Goal: Task Accomplishment & Management: Manage account settings

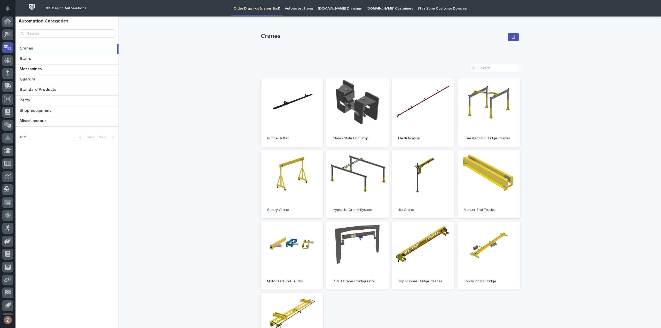
scroll to position [11, 0]
click at [11, 24] on icon at bounding box center [7, 23] width 7 height 6
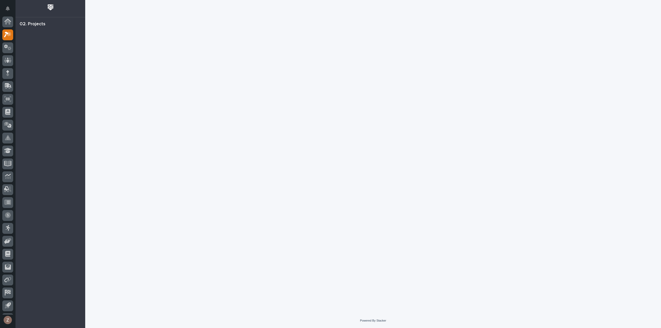
scroll to position [11, 0]
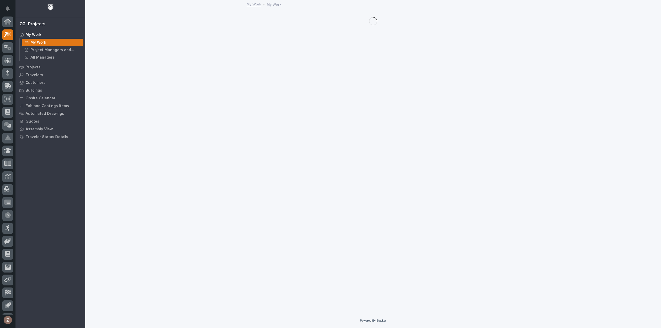
scroll to position [11, 0]
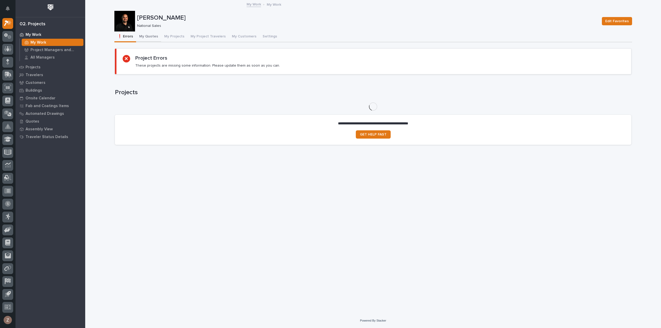
click at [147, 35] on button "My Quotes" at bounding box center [148, 37] width 25 height 11
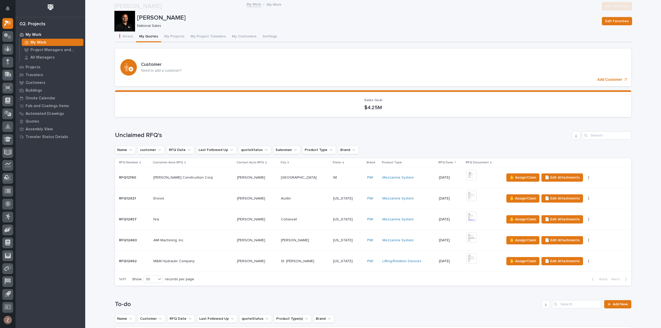
scroll to position [207, 0]
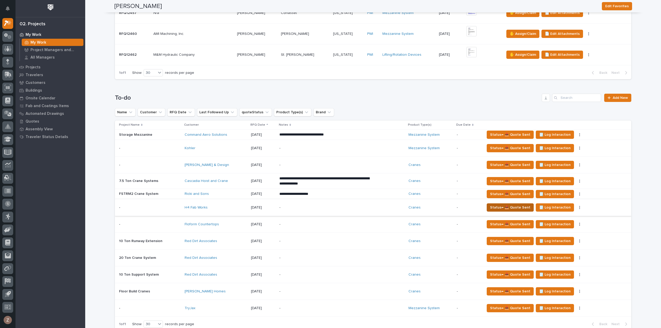
click at [496, 206] on span "Status→ 📤 Quote Sent" at bounding box center [510, 208] width 40 height 6
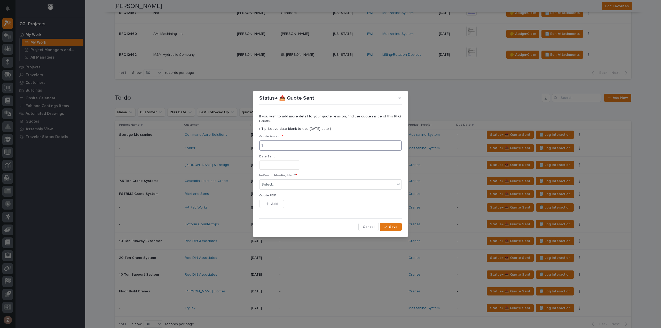
click at [287, 144] on input at bounding box center [330, 146] width 143 height 10
type input "62031"
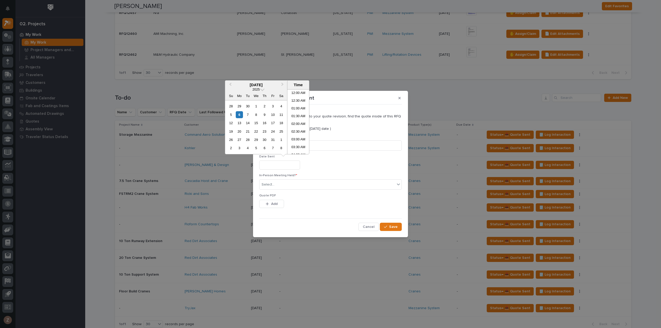
click at [264, 164] on input "text" at bounding box center [279, 165] width 41 height 9
click at [297, 122] on li "03:30 PM" at bounding box center [299, 122] width 22 height 8
type input "**********"
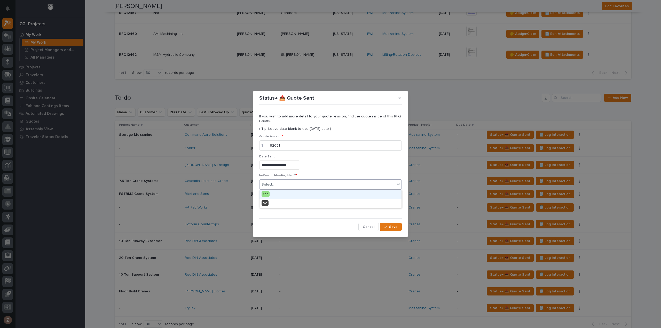
click at [297, 182] on div "Select..." at bounding box center [328, 185] width 136 height 9
click at [391, 225] on span "Save" at bounding box center [393, 227] width 9 height 5
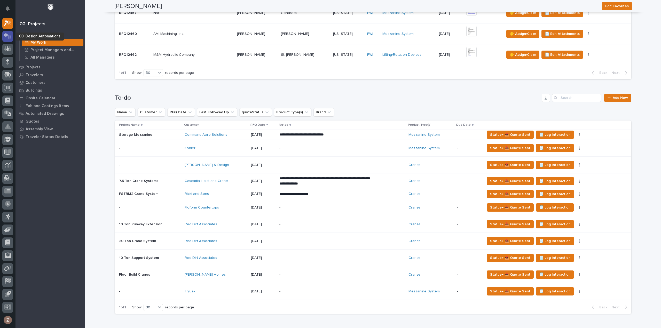
click at [10, 38] on icon at bounding box center [9, 37] width 4 height 4
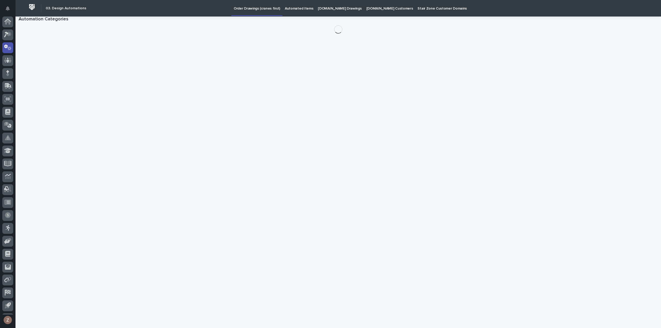
scroll to position [11, 0]
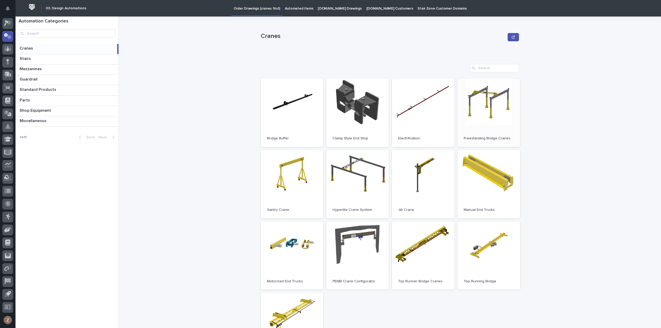
click at [480, 97] on link "Open" at bounding box center [489, 113] width 63 height 68
click at [7, 24] on icon at bounding box center [9, 22] width 4 height 5
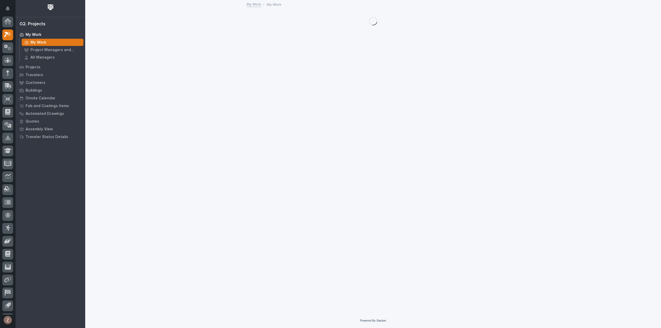
scroll to position [11, 0]
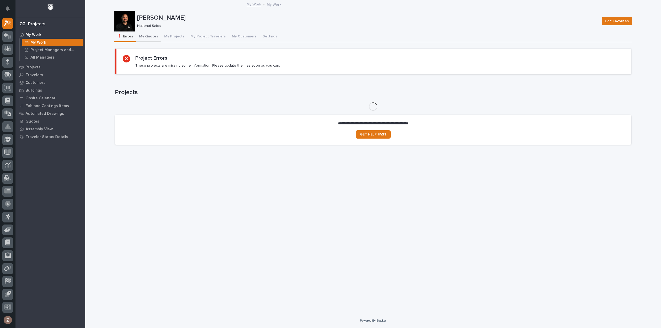
click at [145, 35] on button "My Quotes" at bounding box center [148, 37] width 25 height 11
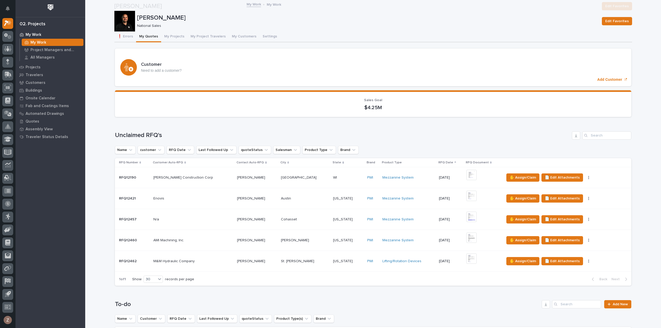
scroll to position [258, 0]
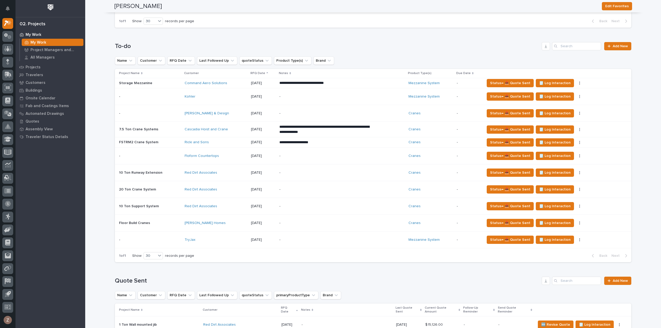
click at [310, 154] on p "-" at bounding box center [325, 156] width 90 height 4
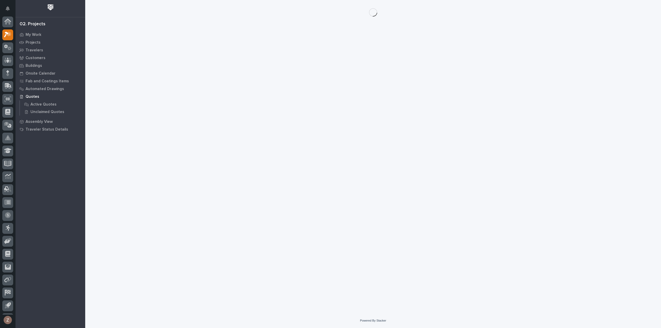
scroll to position [11, 0]
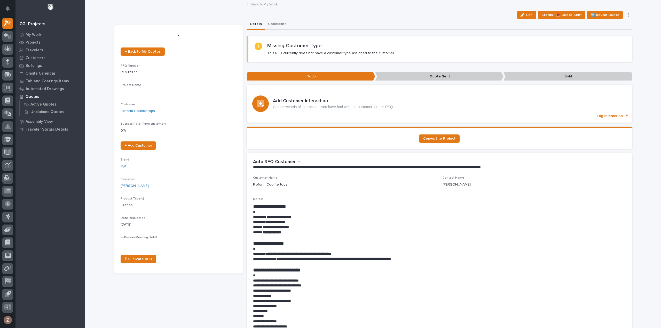
click at [270, 24] on button "Comments" at bounding box center [277, 24] width 25 height 11
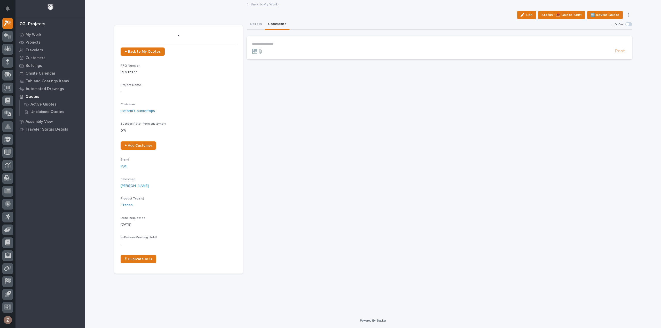
click at [273, 43] on p "**********" at bounding box center [439, 44] width 375 height 4
click at [252, 51] on input "file" at bounding box center [252, 51] width 0 height 0
click at [371, 44] on p "**********" at bounding box center [439, 44] width 375 height 5
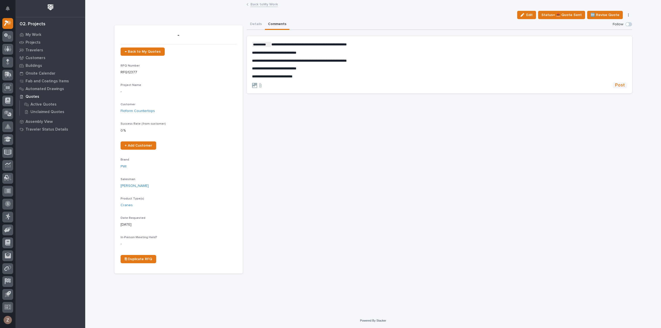
click at [621, 85] on span "Post" at bounding box center [620, 85] width 10 height 6
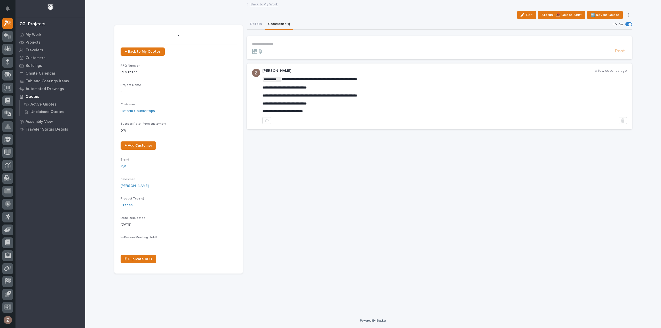
click at [259, 4] on link "Back to My Work" at bounding box center [264, 4] width 27 height 6
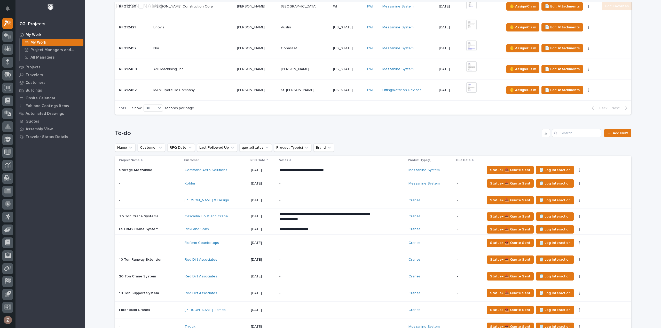
scroll to position [233, 0]
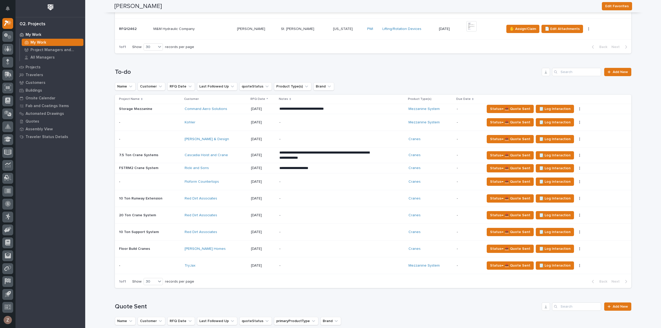
click at [321, 176] on div "-" at bounding box center [325, 182] width 90 height 12
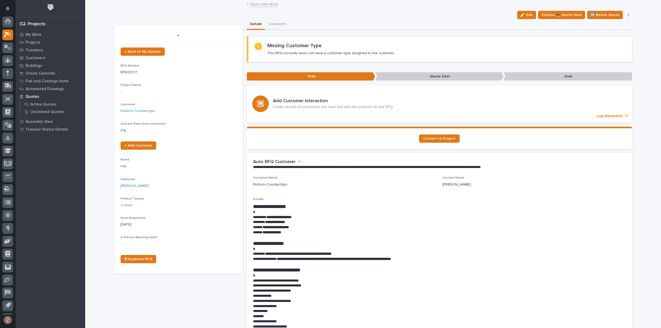
scroll to position [11, 0]
click at [531, 13] on span "Edit" at bounding box center [530, 15] width 6 height 5
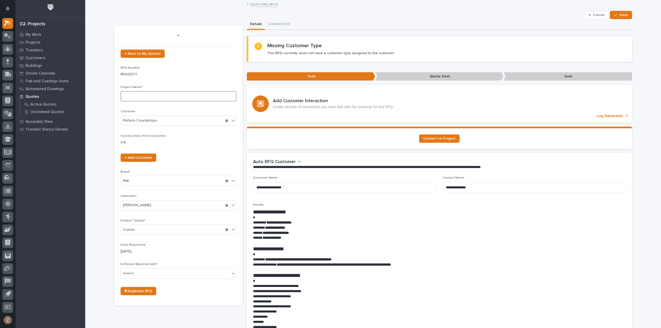
click at [159, 91] on input at bounding box center [179, 96] width 116 height 10
type input "FSTRGM6 Crane System"
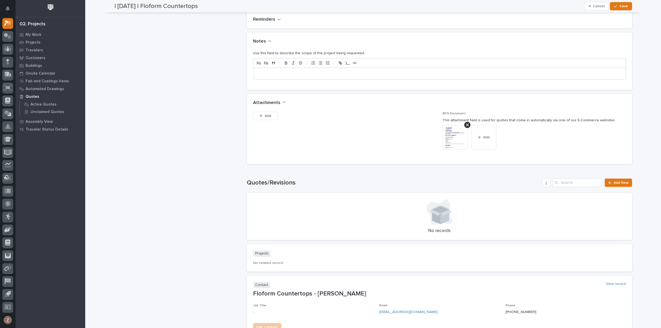
scroll to position [388, 0]
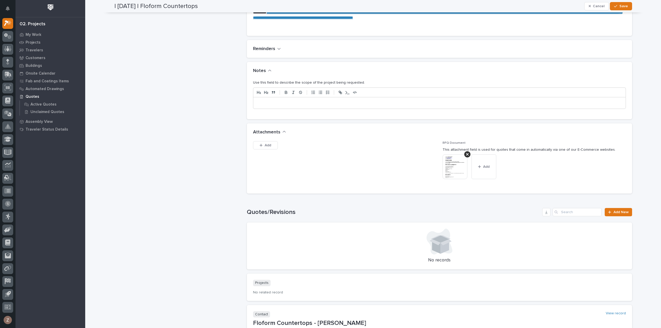
click at [309, 108] on div at bounding box center [439, 102] width 373 height 11
click at [622, 2] on button "Save" at bounding box center [621, 6] width 22 height 8
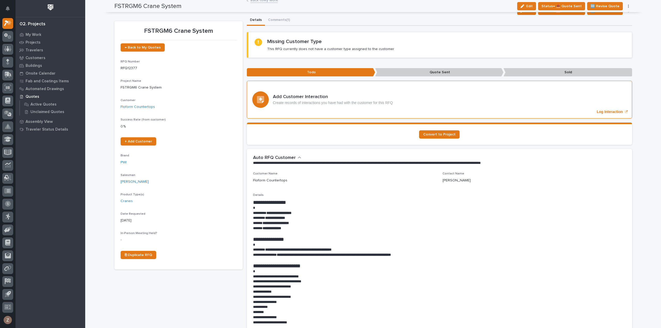
scroll to position [0, 0]
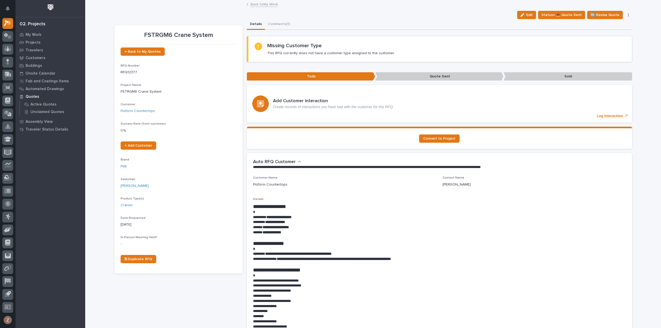
click at [269, 6] on link "Back to My Work" at bounding box center [264, 4] width 27 height 6
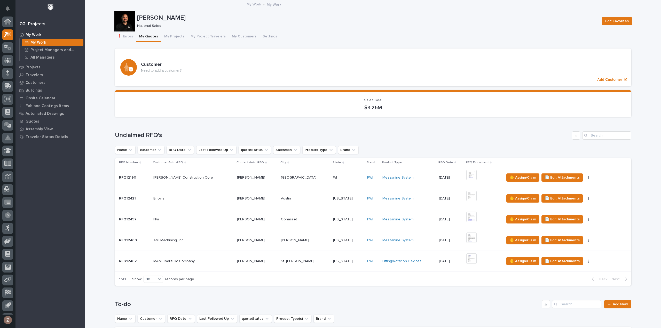
scroll to position [11, 0]
